Goal: Transaction & Acquisition: Purchase product/service

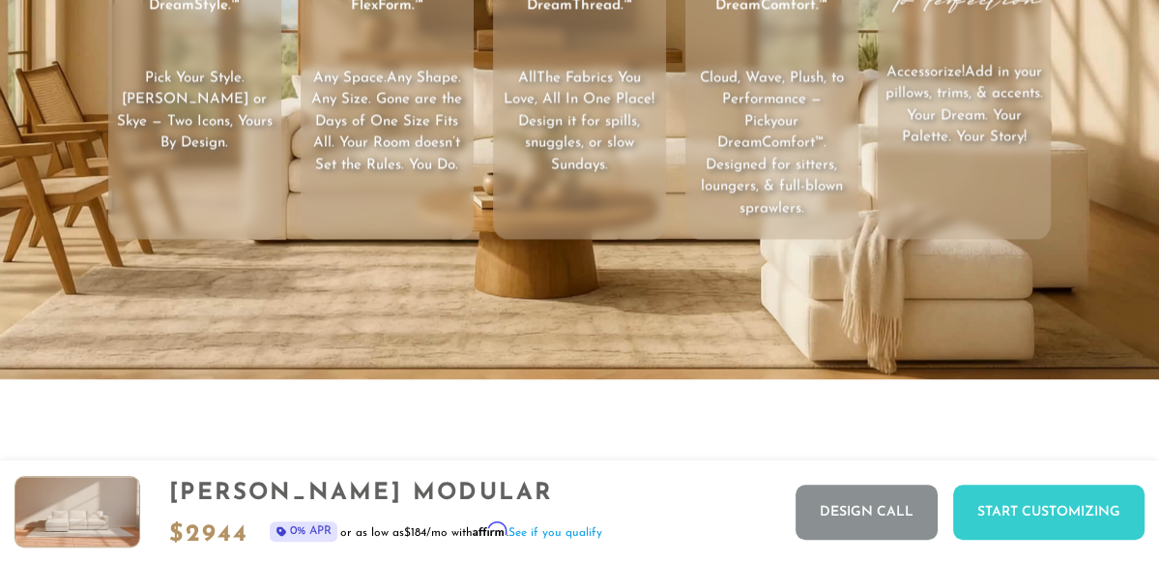
scroll to position [2660, 0]
click at [1024, 340] on video "Your browser does not support HTML5 video." at bounding box center [579, 53] width 1159 height 652
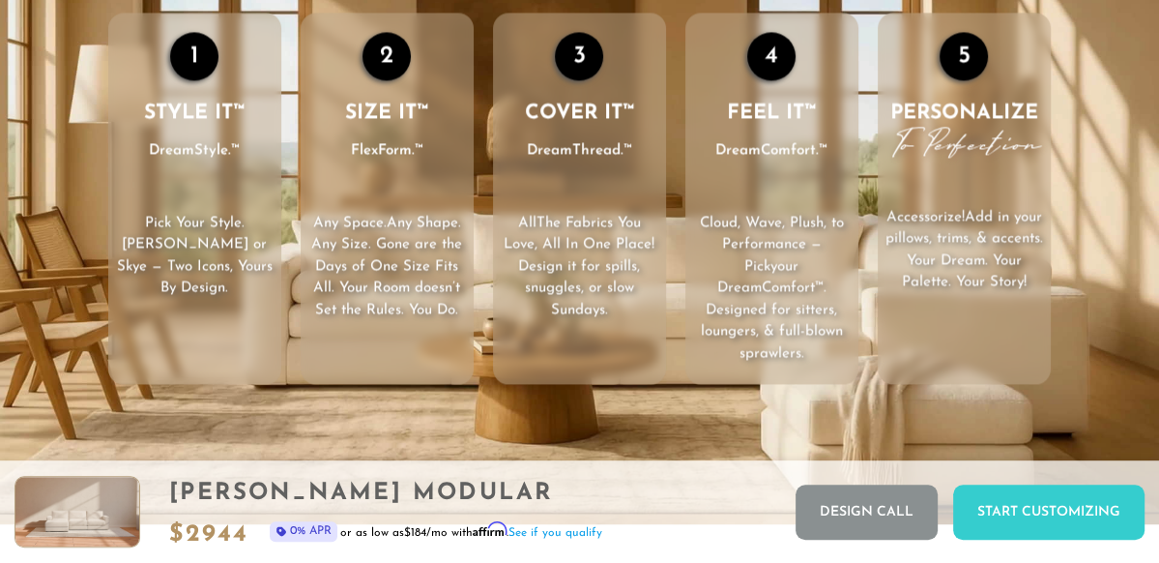
scroll to position [2516, 0]
click at [617, 161] on span "DreamThread.™" at bounding box center [579, 149] width 105 height 26
click at [588, 59] on div "3" at bounding box center [579, 55] width 48 height 48
click at [589, 73] on div "3" at bounding box center [579, 55] width 48 height 48
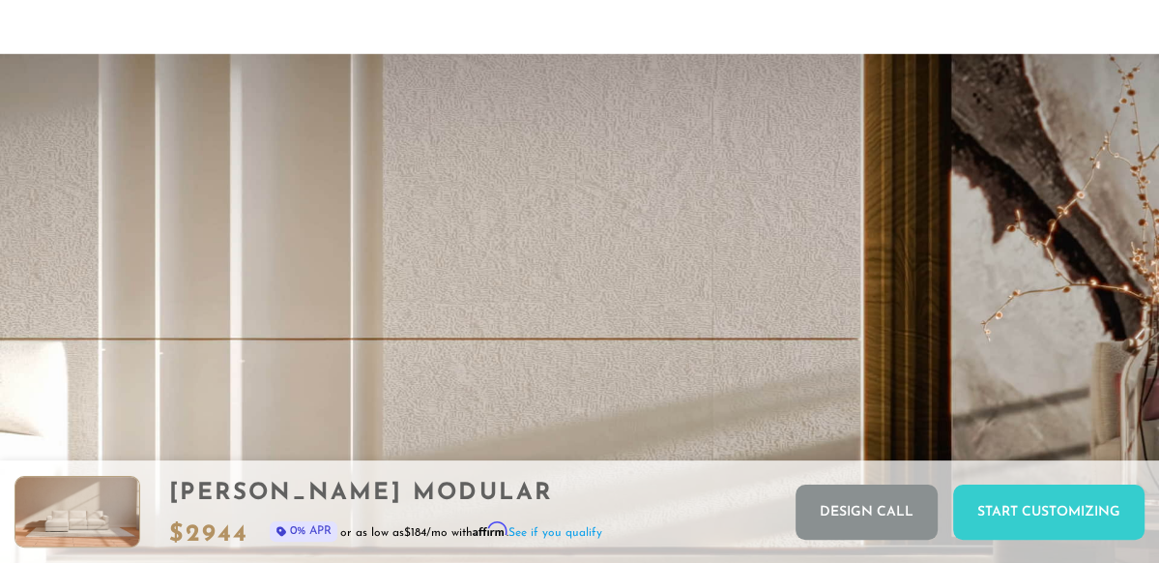
scroll to position [3292, 0]
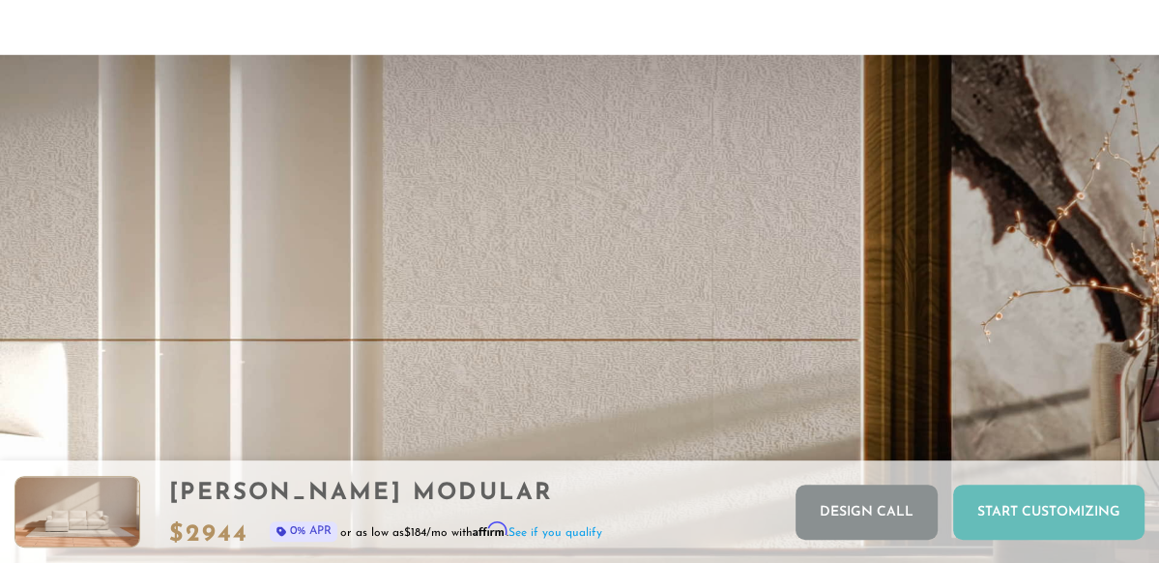
click at [1004, 522] on div "Start Customizing" at bounding box center [1048, 511] width 191 height 55
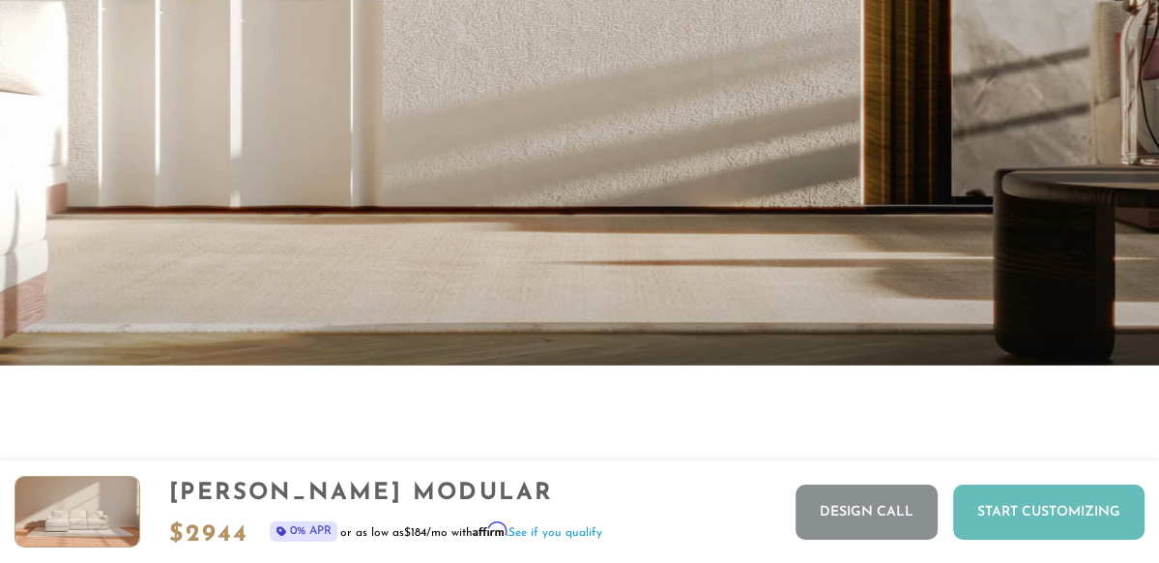
scroll to position [3632, 0]
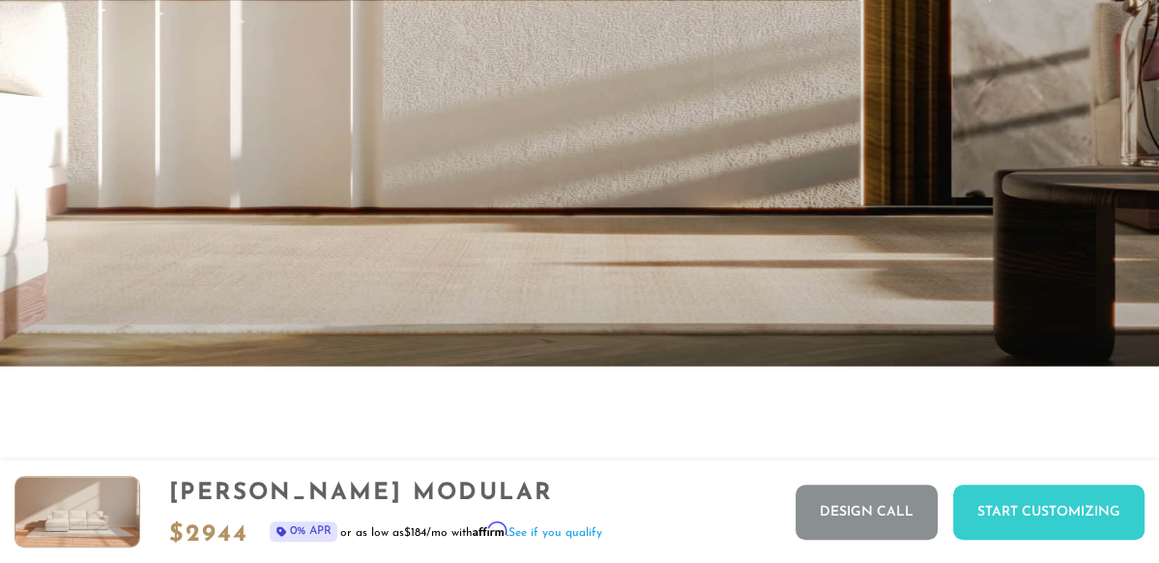
click at [843, 147] on video "Your browser does not support HTML5 video." at bounding box center [579, 40] width 1159 height 652
click at [922, 268] on video "Your browser does not support HTML5 video." at bounding box center [579, 40] width 1159 height 652
click at [1014, 278] on video "Your browser does not support HTML5 video." at bounding box center [579, 40] width 1159 height 652
click at [1022, 275] on video "Your browser does not support HTML5 video." at bounding box center [579, 40] width 1159 height 652
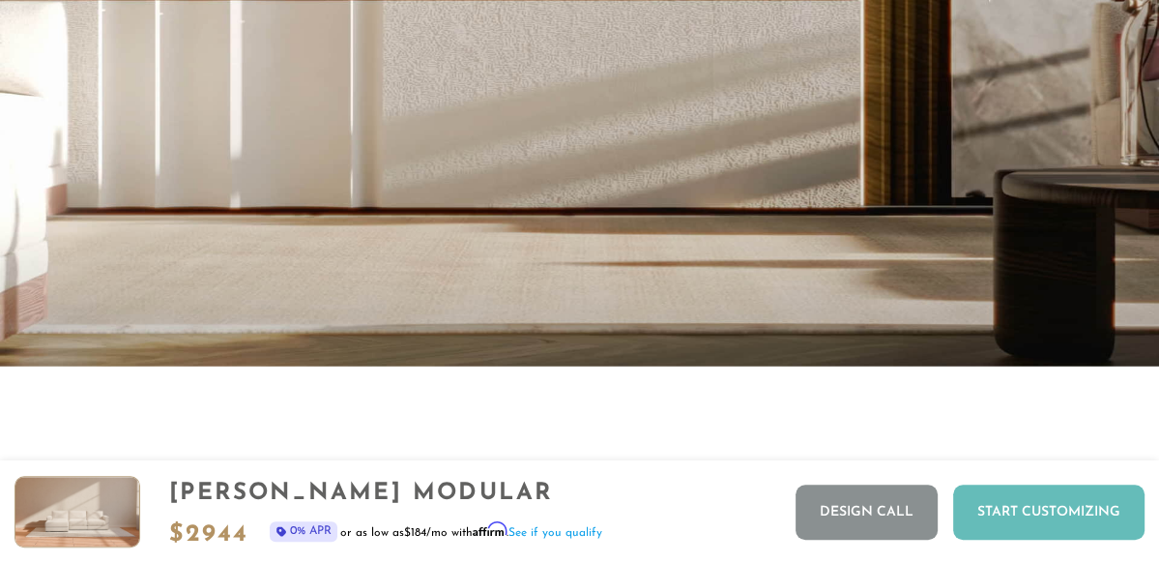
click at [1030, 524] on div "Start Customizing" at bounding box center [1048, 511] width 191 height 55
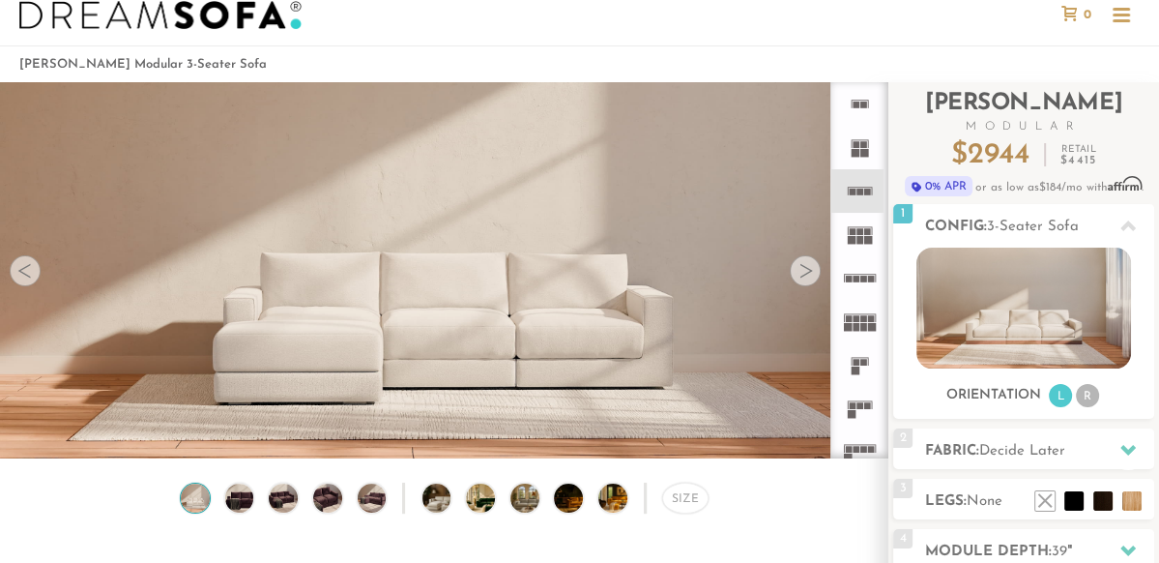
scroll to position [0, 0]
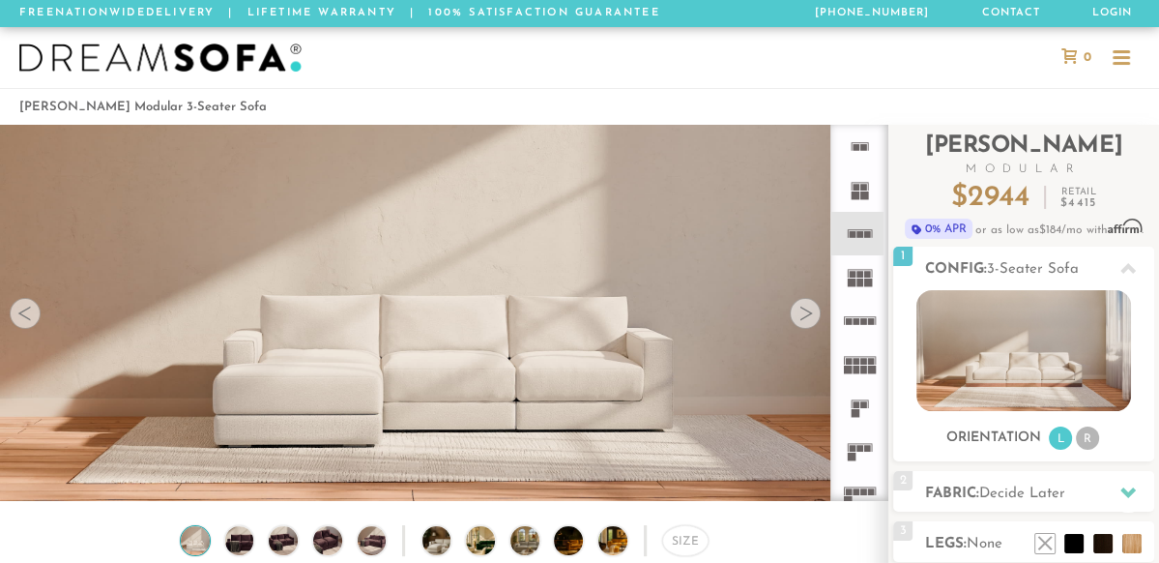
click at [863, 412] on icon at bounding box center [860, 408] width 44 height 44
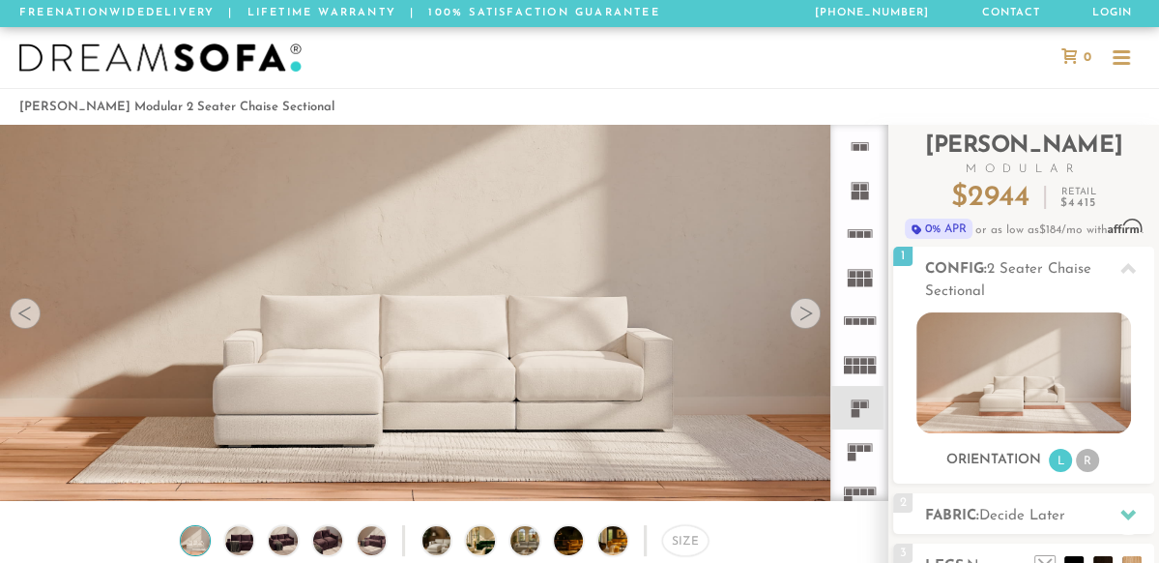
click at [856, 325] on icon at bounding box center [860, 321] width 44 height 44
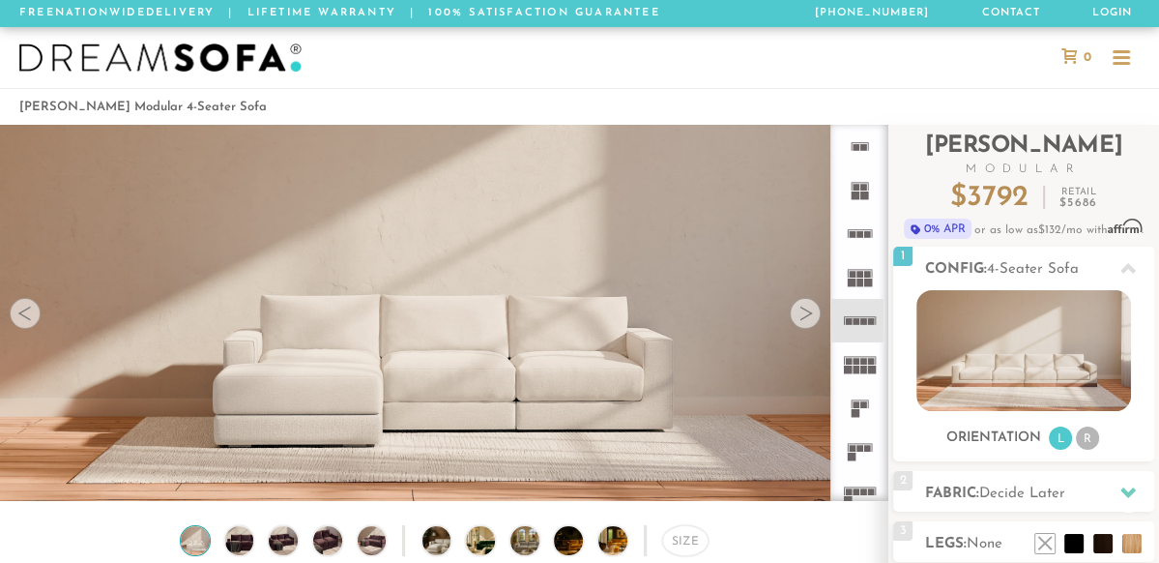
click at [862, 456] on icon at bounding box center [860, 451] width 44 height 44
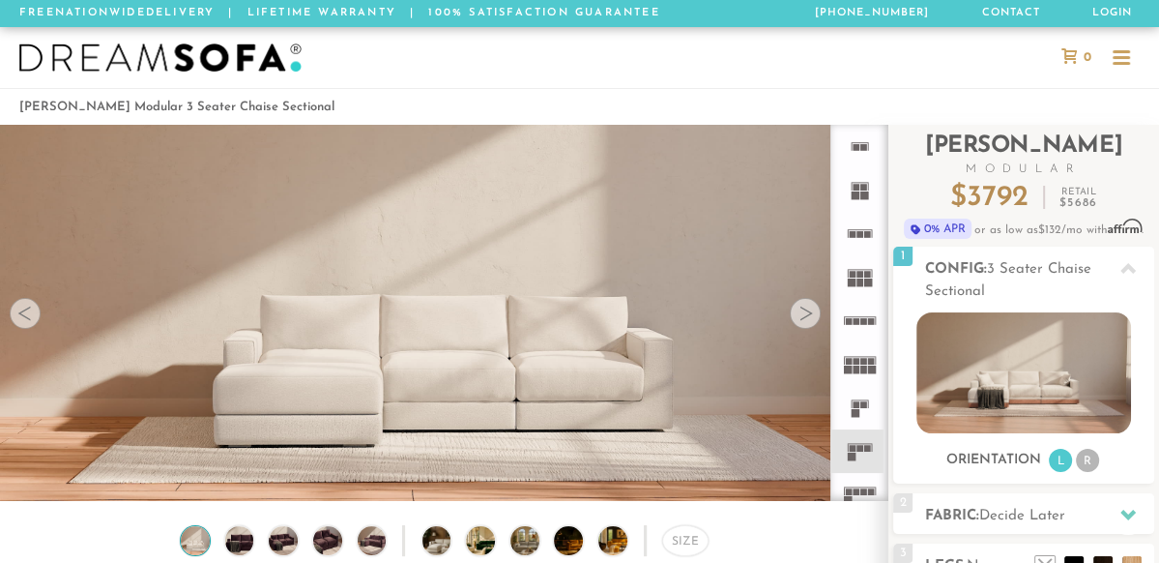
click at [857, 491] on rect at bounding box center [856, 491] width 7 height 7
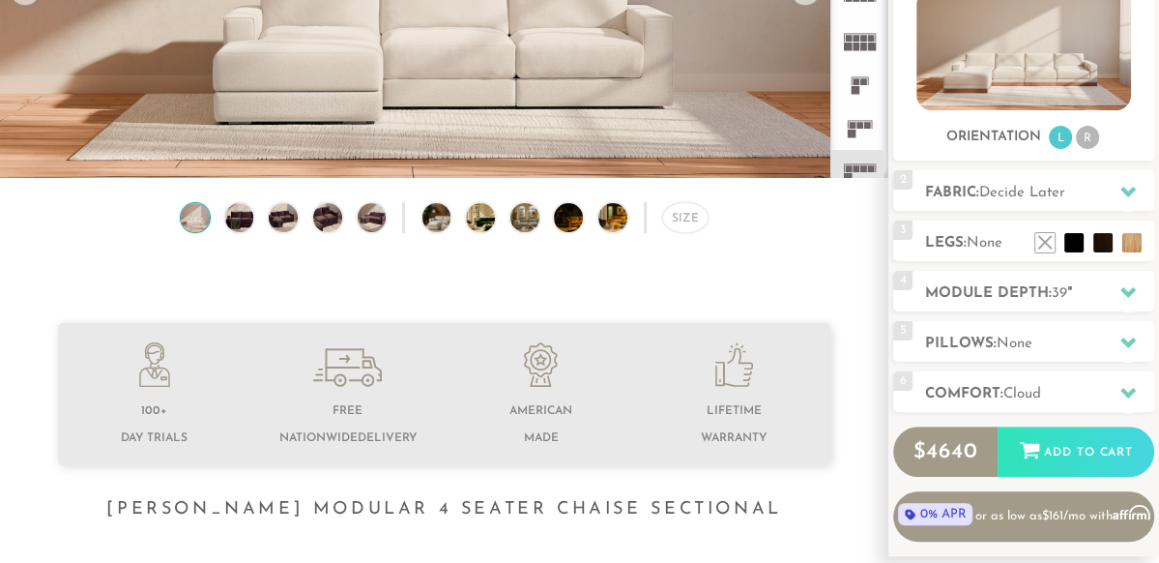
scroll to position [322, 0]
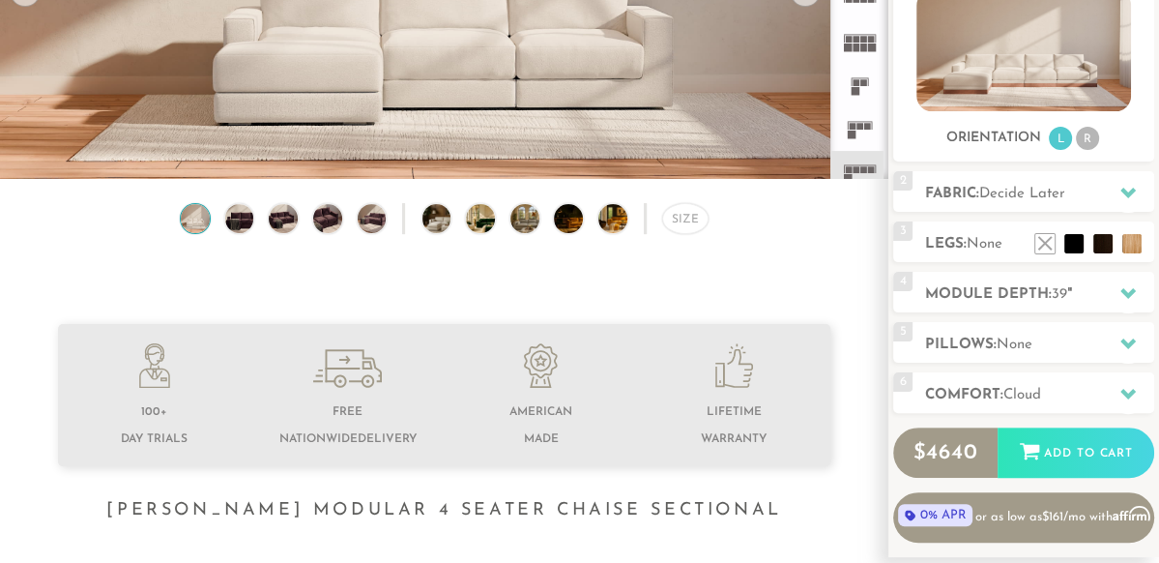
click at [1085, 145] on li "R" at bounding box center [1087, 138] width 23 height 23
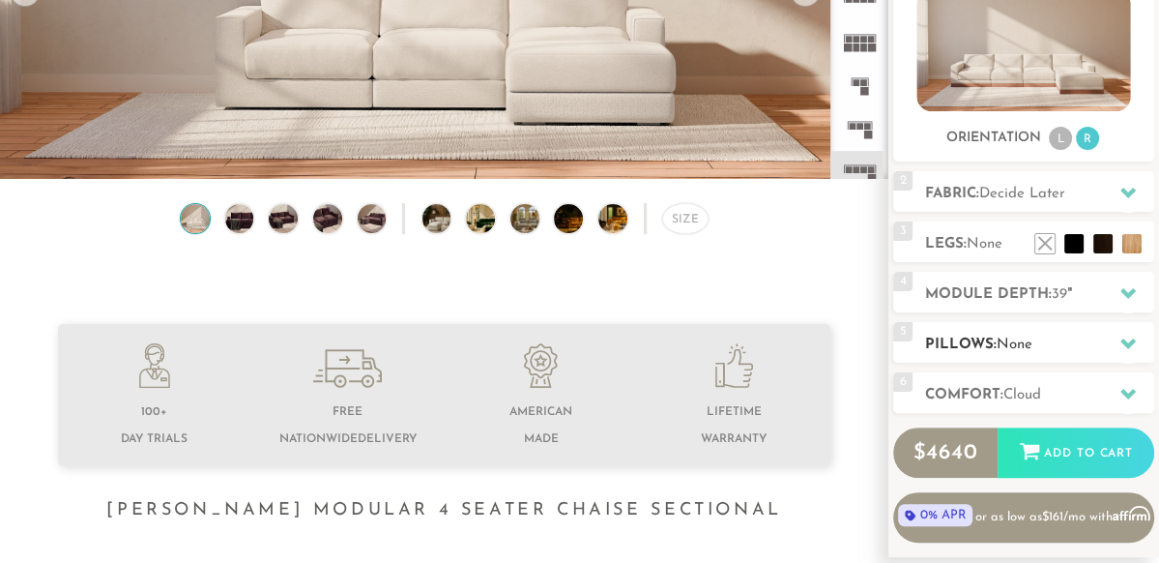
click at [1017, 362] on div "5 Pillows: None" at bounding box center [1023, 342] width 261 height 41
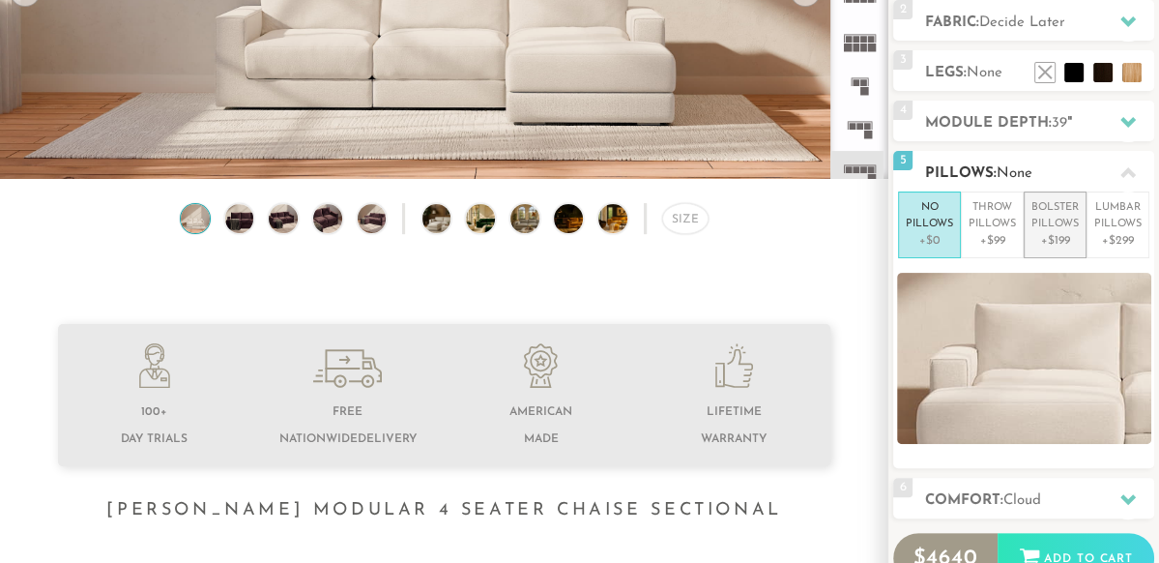
click at [1073, 235] on p "+$199" at bounding box center [1055, 240] width 47 height 17
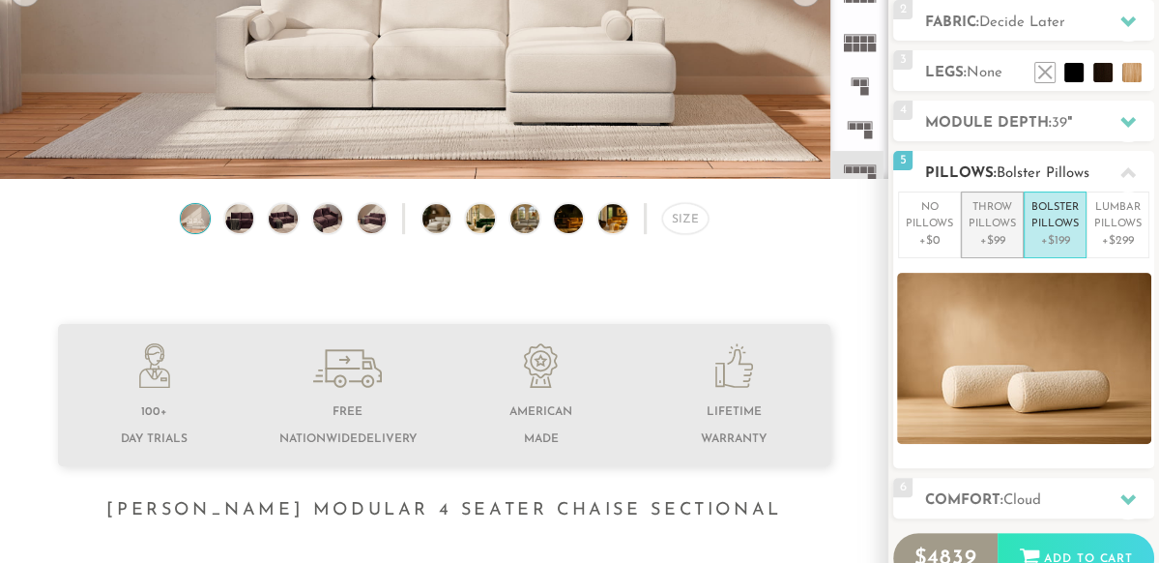
click at [996, 233] on p "+$99" at bounding box center [992, 240] width 47 height 17
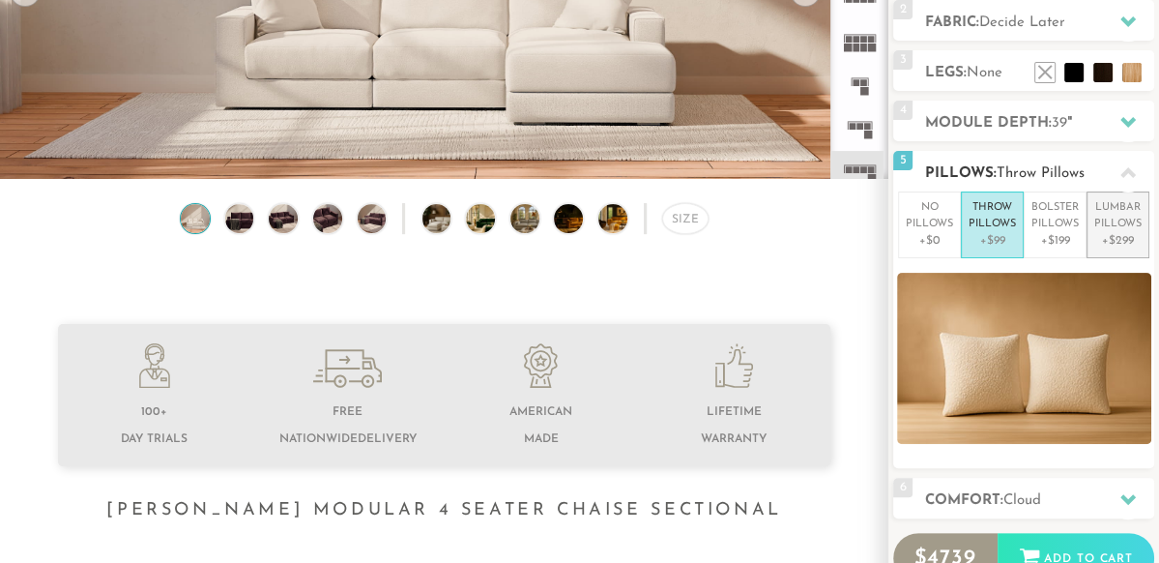
click at [1121, 247] on p "+$299" at bounding box center [1118, 240] width 47 height 17
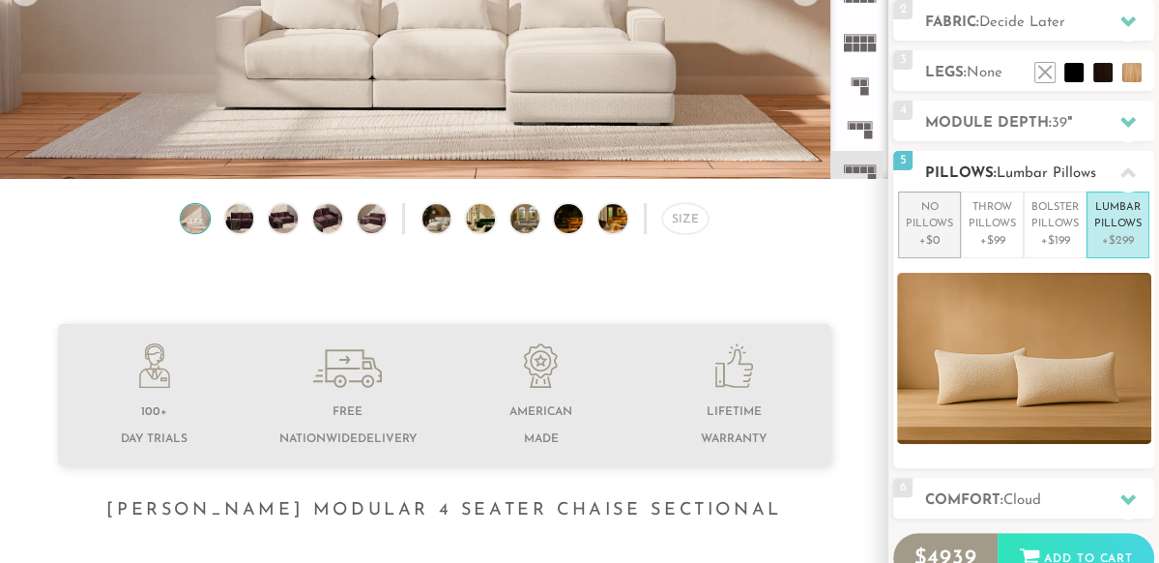
click at [926, 242] on p "+$0" at bounding box center [929, 240] width 47 height 17
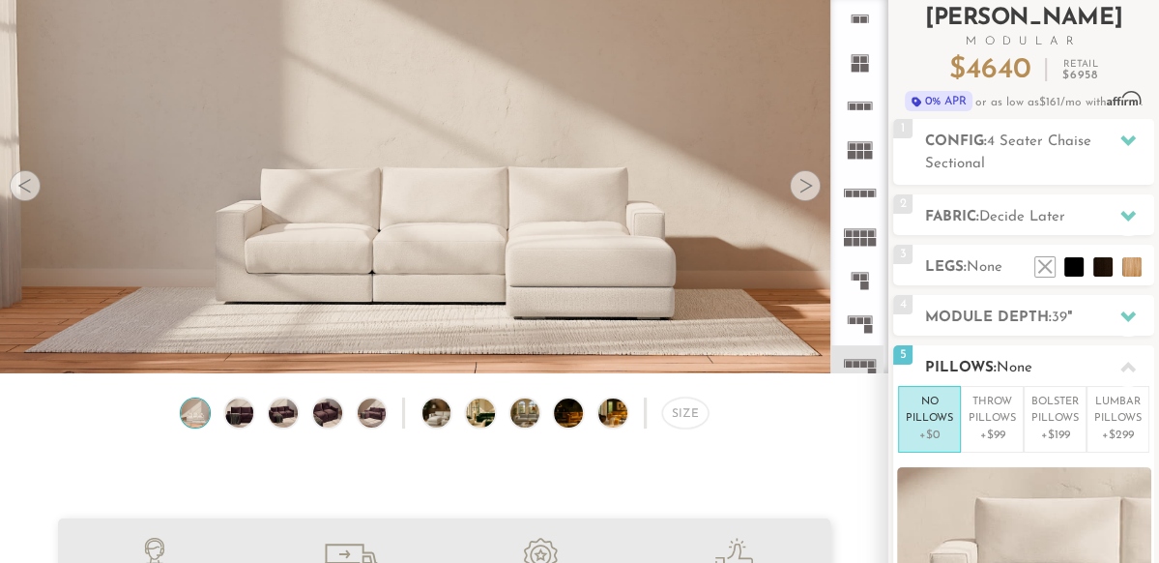
scroll to position [128, 0]
click at [1131, 141] on icon at bounding box center [1128, 140] width 15 height 11
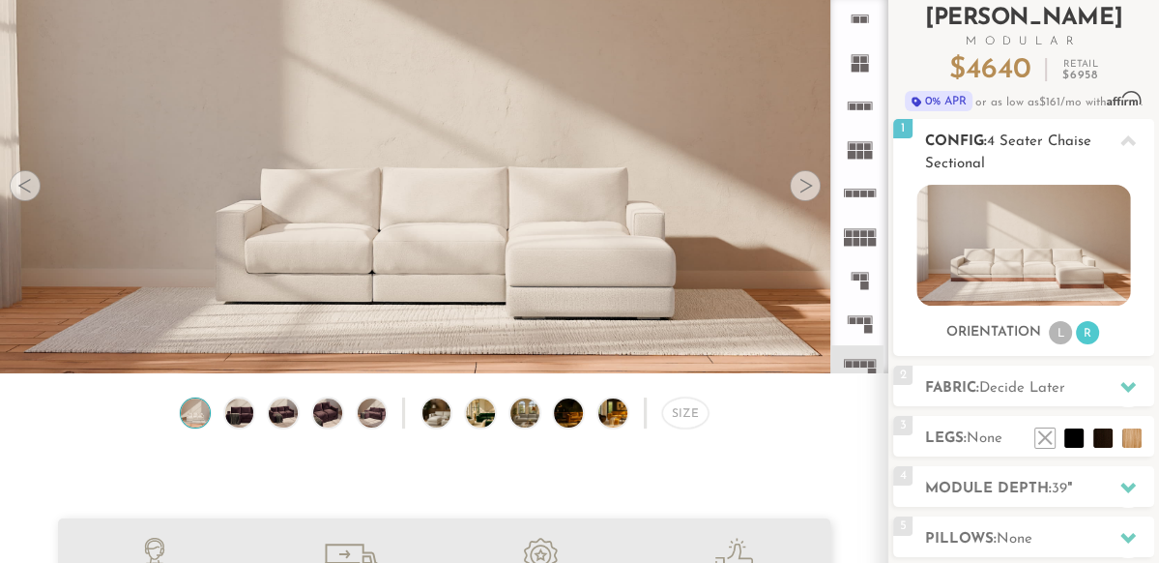
click at [1086, 260] on img at bounding box center [1024, 245] width 214 height 121
click at [1032, 235] on img at bounding box center [1024, 245] width 214 height 121
click at [1016, 243] on img at bounding box center [1024, 245] width 214 height 121
click at [1007, 338] on h3 "Orientation" at bounding box center [994, 332] width 95 height 17
click at [1065, 141] on span "4 Seater Chaise Sectional" at bounding box center [1008, 152] width 166 height 37
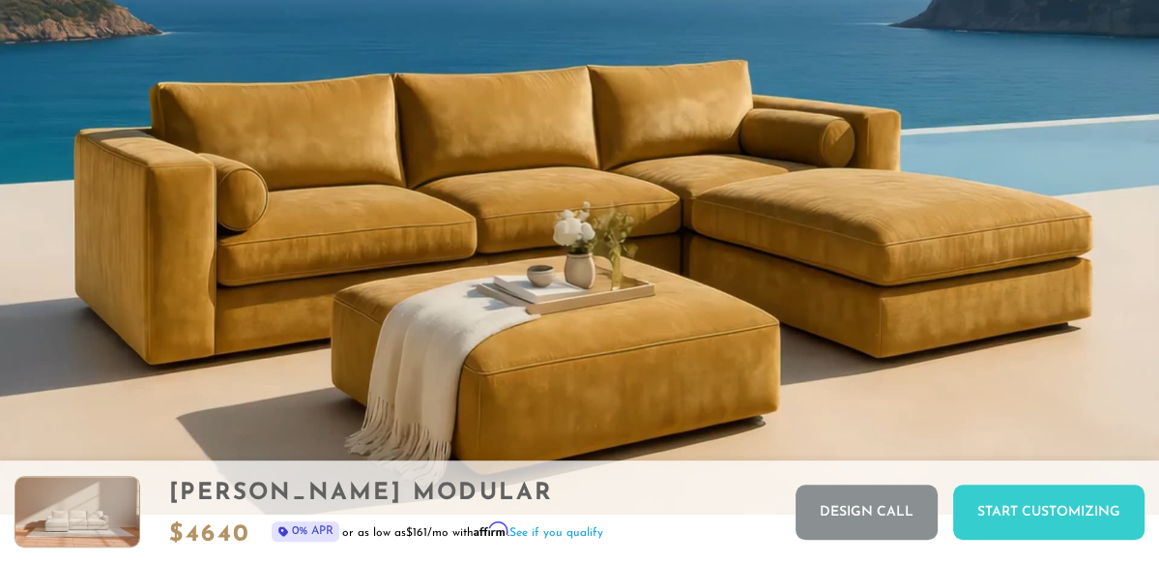
scroll to position [1566, 0]
